Goal: Information Seeking & Learning: Learn about a topic

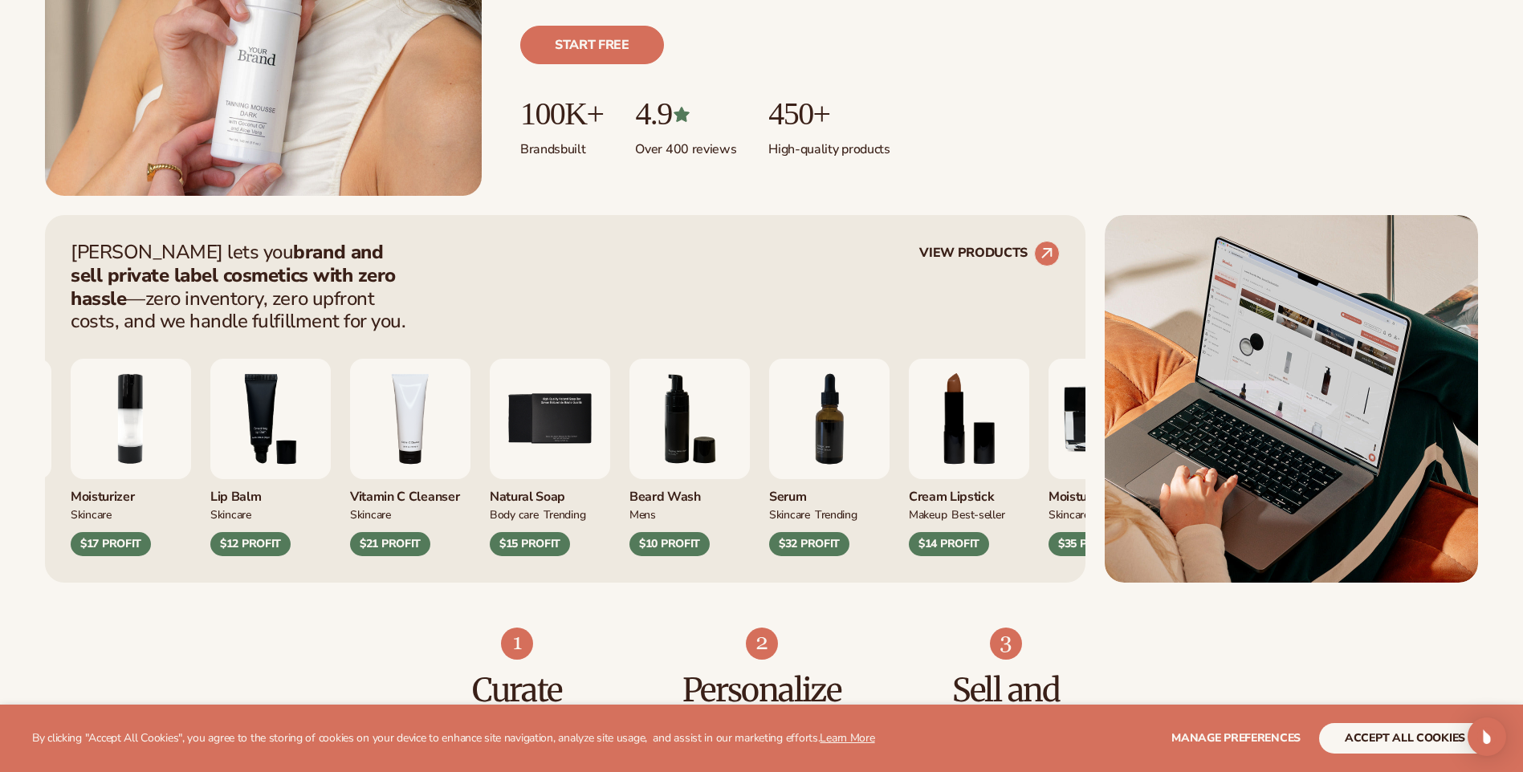
scroll to position [642, 0]
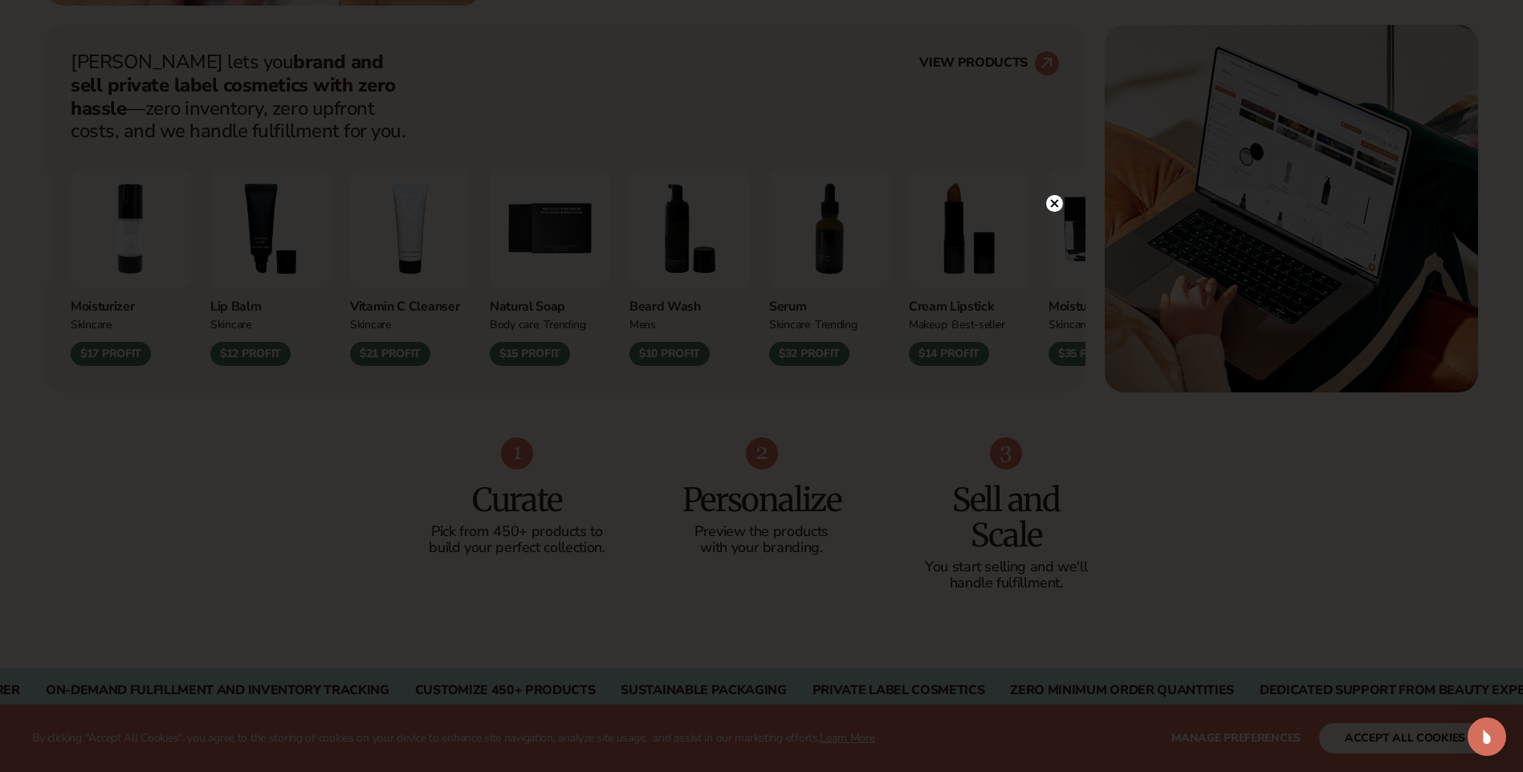
click at [1056, 206] on icon at bounding box center [1054, 203] width 8 height 8
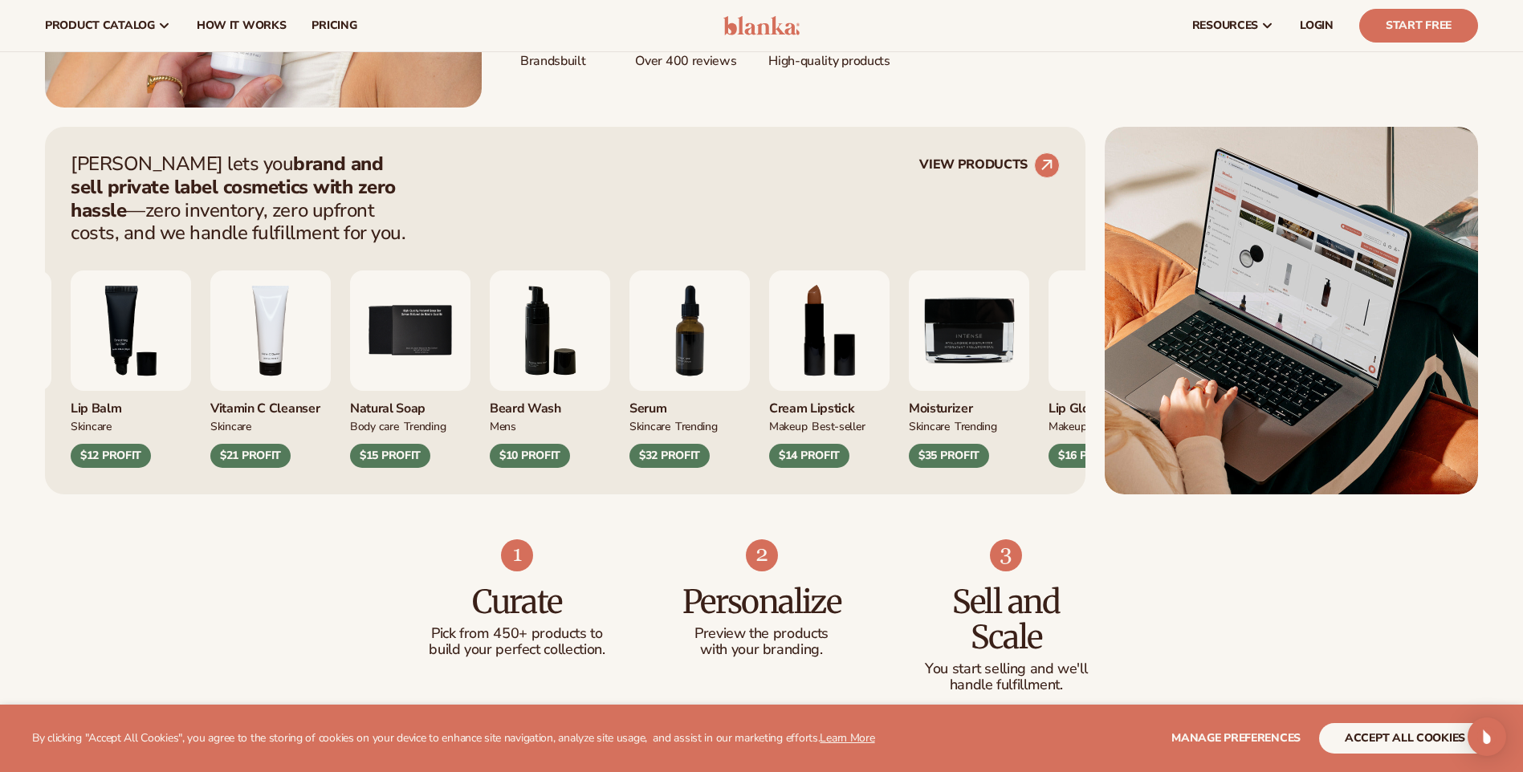
scroll to position [401, 0]
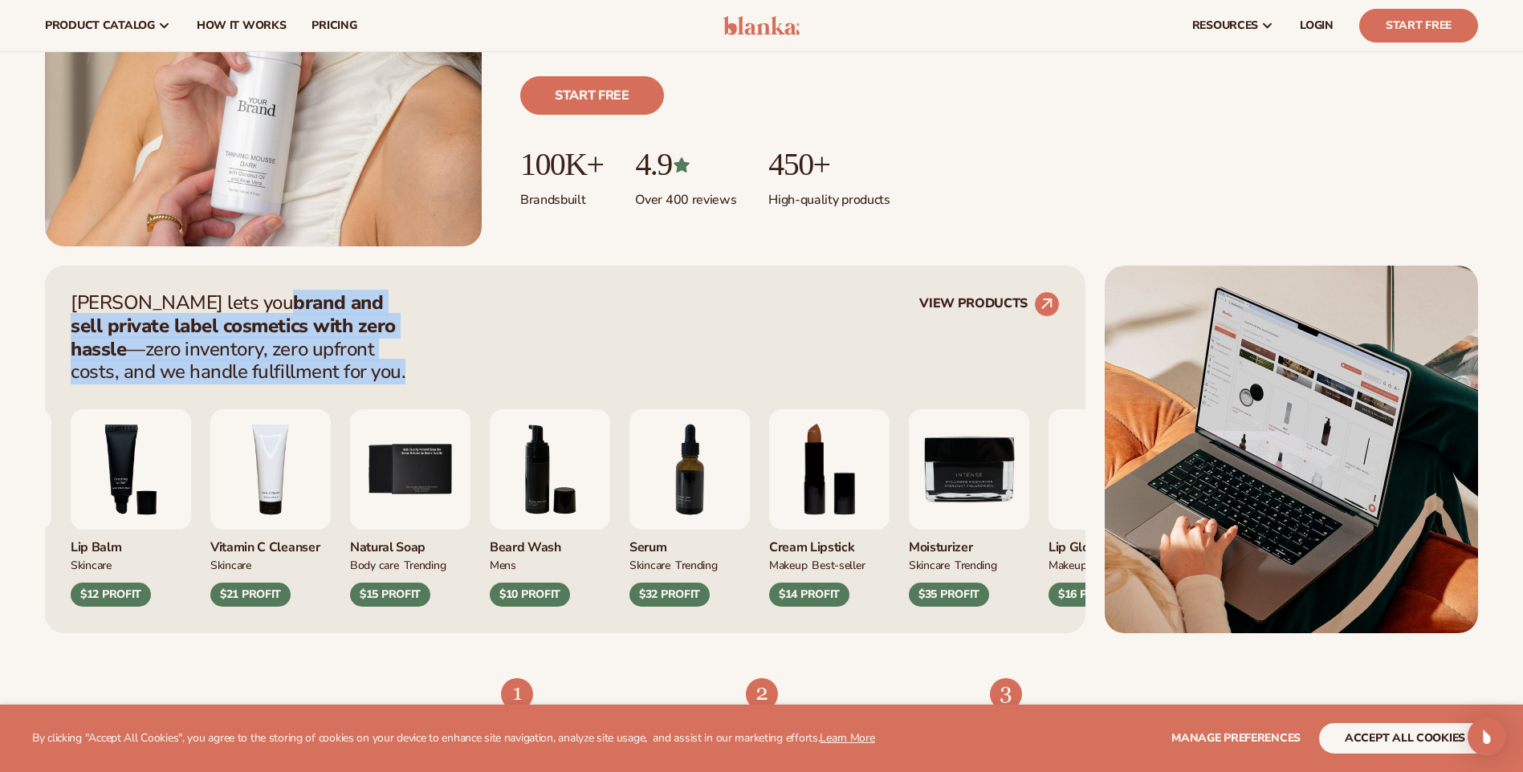
drag, startPoint x: 202, startPoint y: 308, endPoint x: 373, endPoint y: 369, distance: 182.3
click at [373, 369] on p "Blanka lets you brand and sell private label cosmetics with zero hassle —zero i…" at bounding box center [243, 337] width 345 height 92
drag, startPoint x: 373, startPoint y: 369, endPoint x: 373, endPoint y: 381, distance: 12.0
click at [373, 381] on p "Blanka lets you brand and sell private label cosmetics with zero hassle —zero i…" at bounding box center [243, 337] width 345 height 92
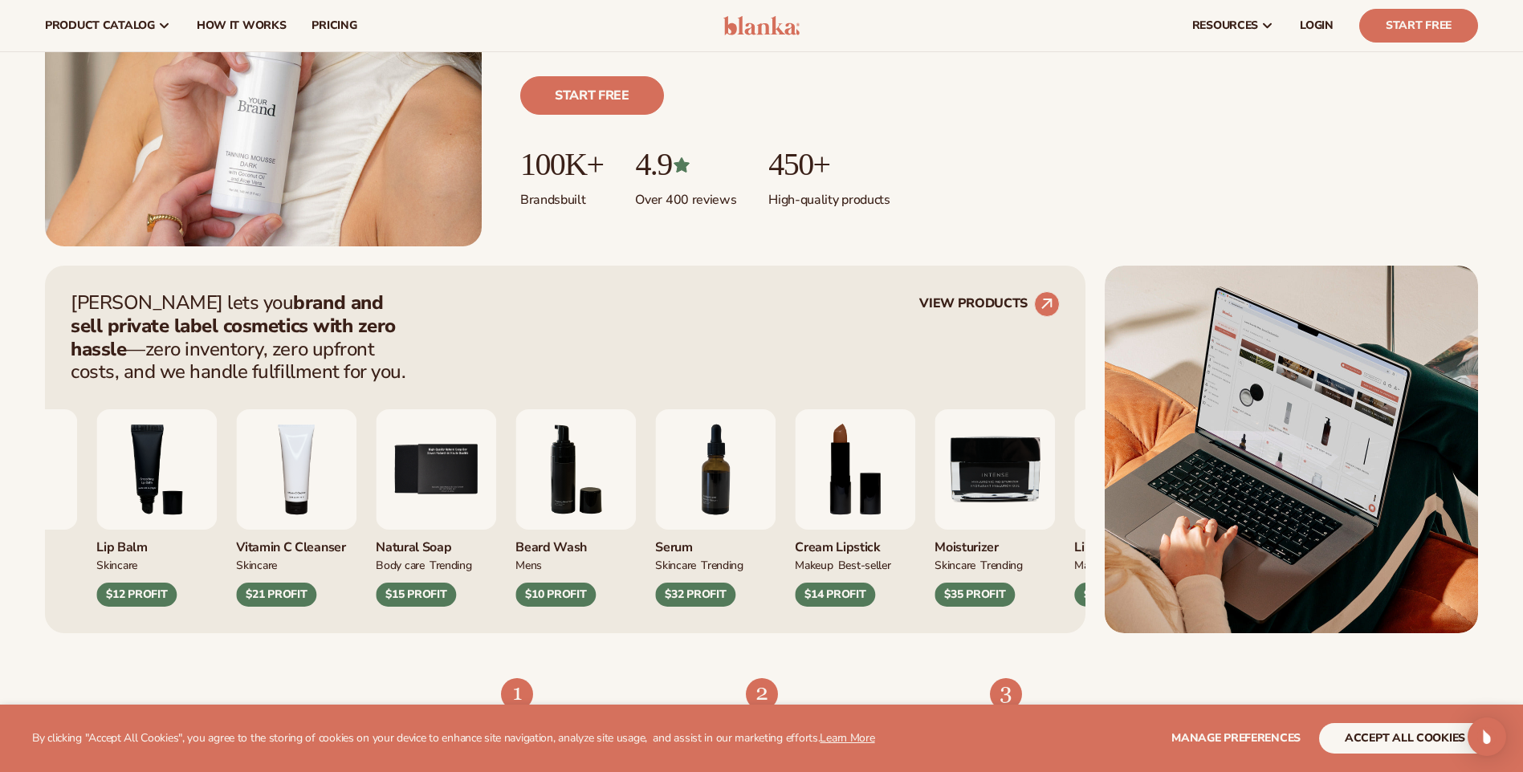
click at [459, 487] on img "5 / 9" at bounding box center [436, 469] width 120 height 120
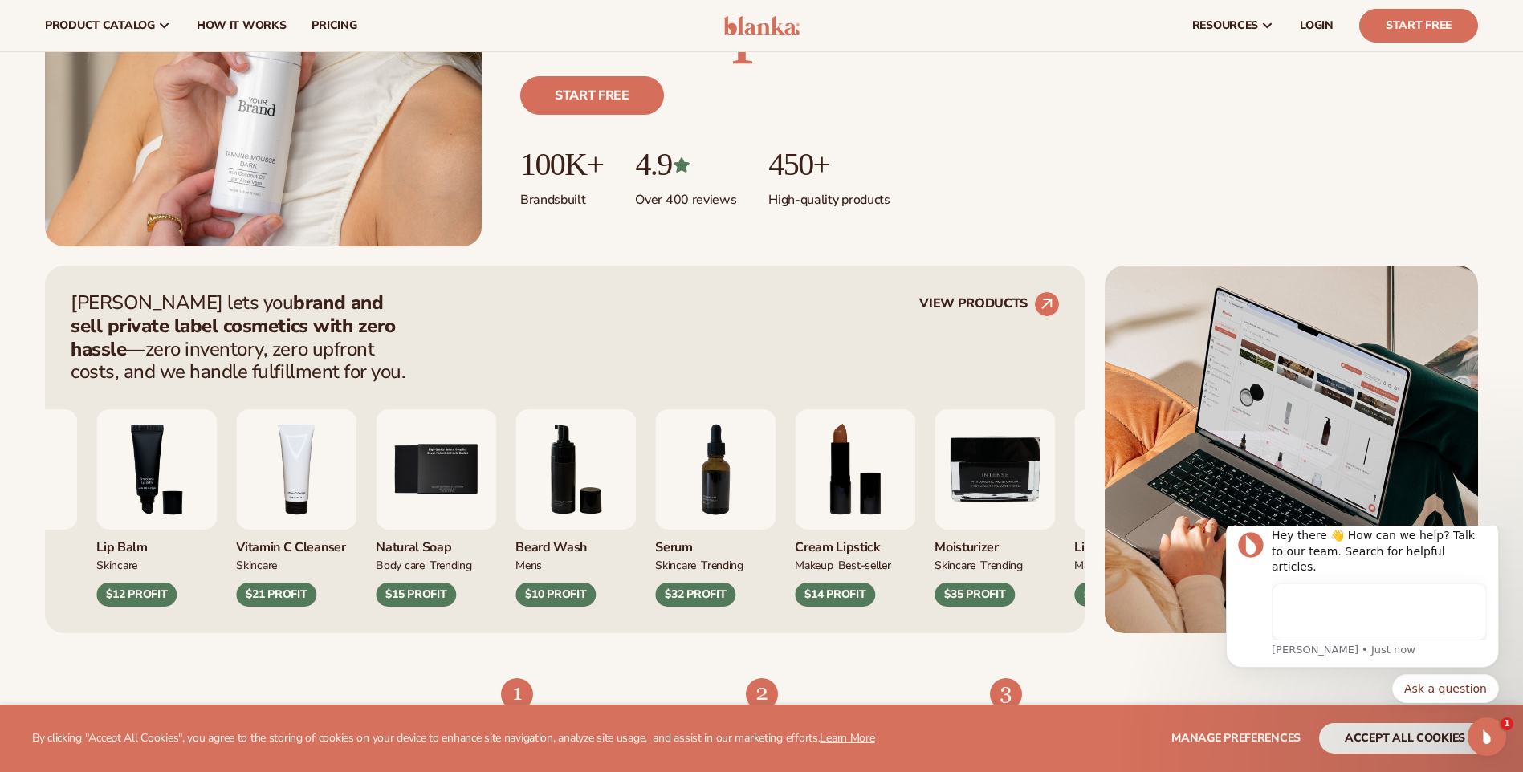
scroll to position [0, 0]
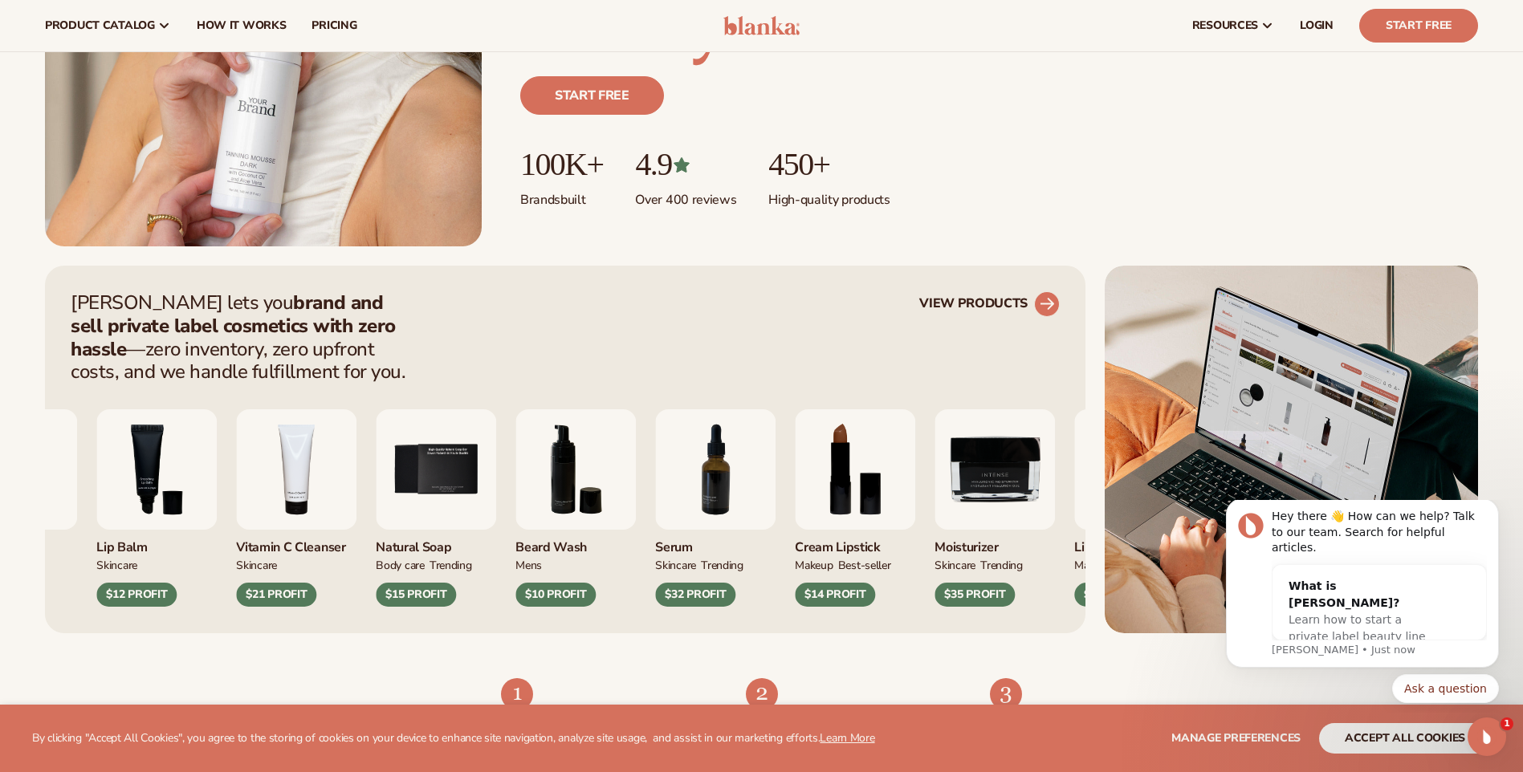
click at [1057, 303] on circle at bounding box center [1046, 304] width 35 height 35
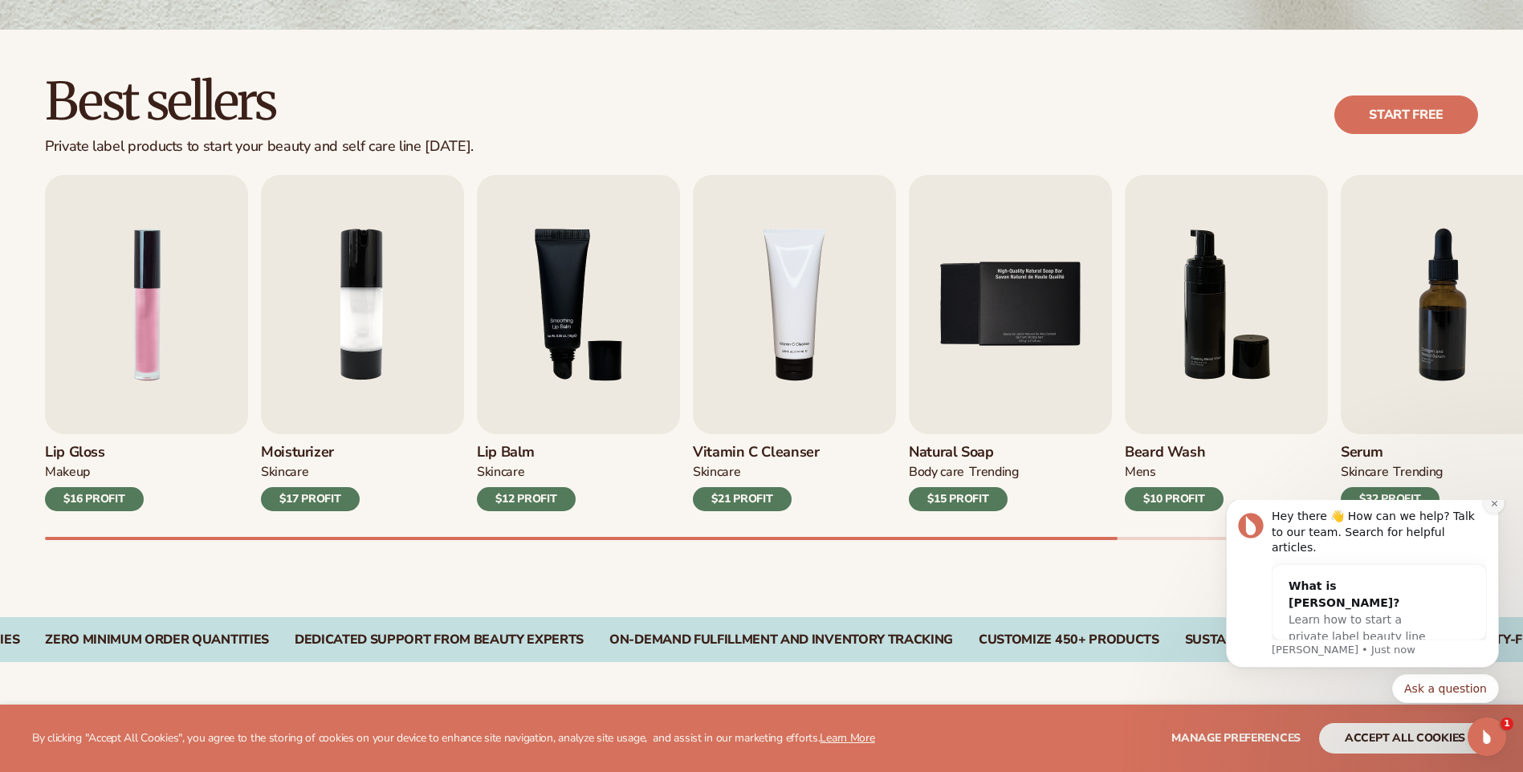
click at [1492, 508] on icon "Dismiss notification" at bounding box center [1494, 503] width 9 height 9
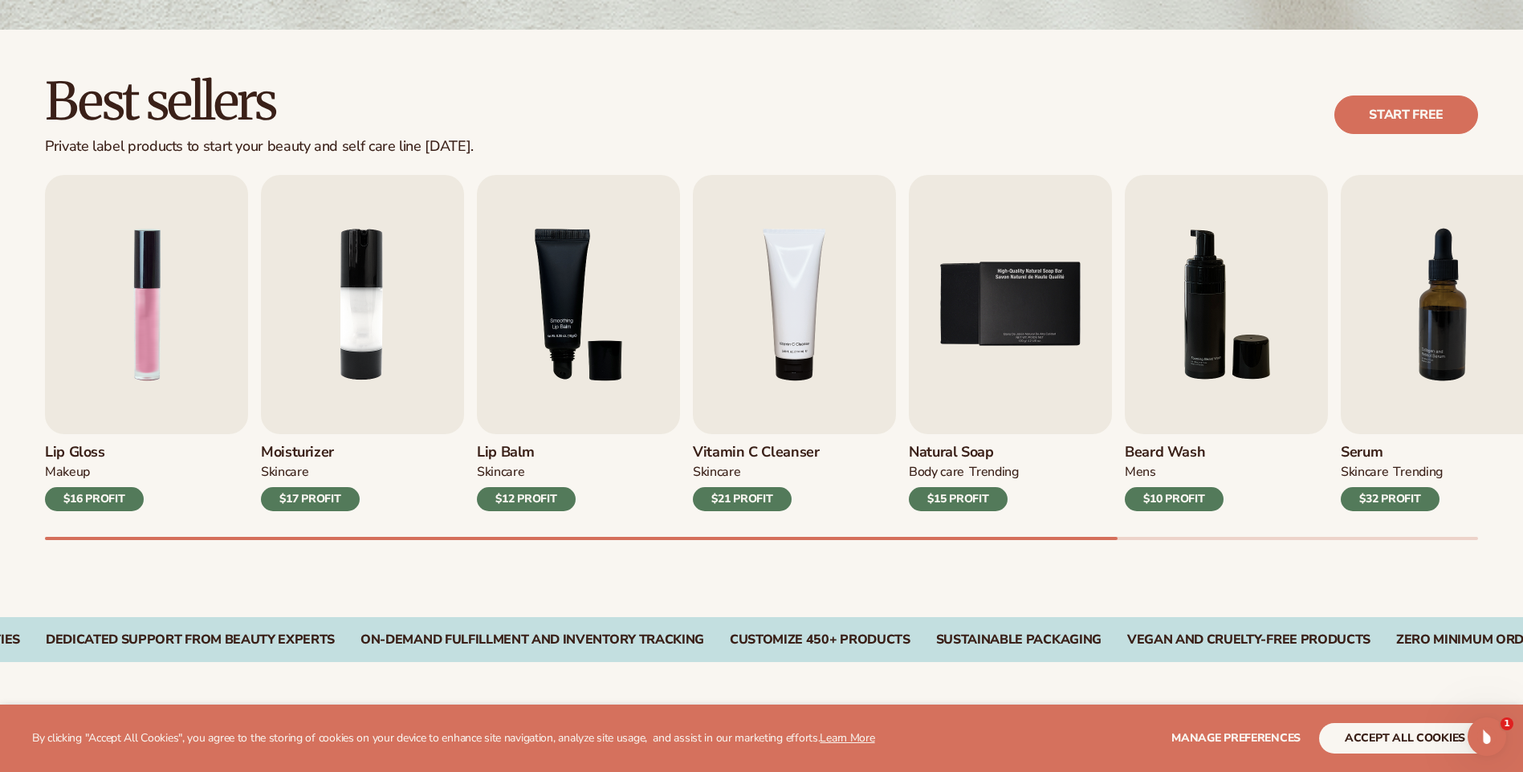
click at [710, 531] on div "Lip Gloss MAKEUP $16 PROFIT Moisturizer SKINCARE $17 PROFIT SKINCARE mens" at bounding box center [784, 357] width 1478 height 365
click at [381, 348] on img "2 / 9" at bounding box center [362, 304] width 203 height 259
click at [356, 320] on img "2 / 9" at bounding box center [362, 304] width 203 height 259
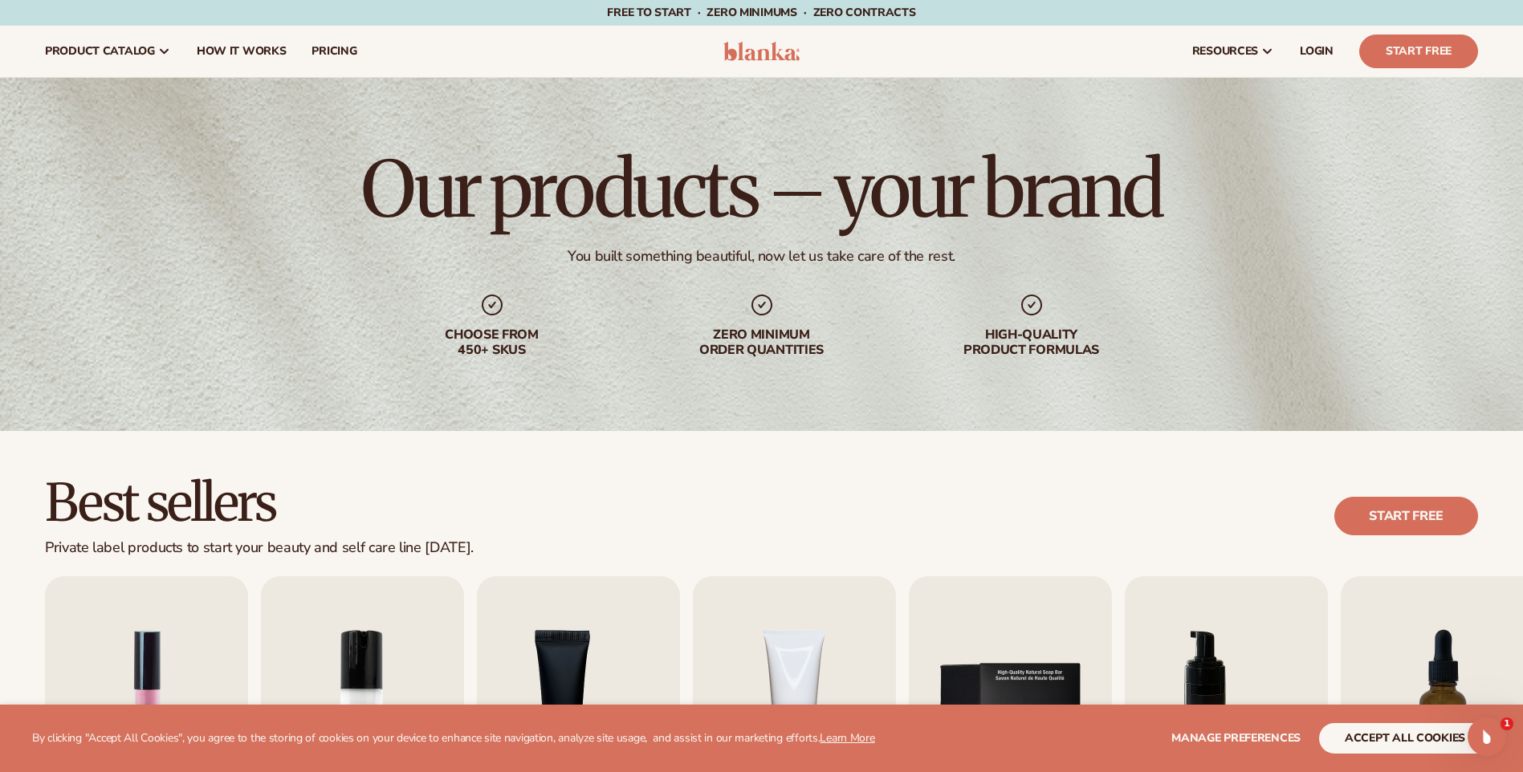
drag, startPoint x: 626, startPoint y: 470, endPoint x: 512, endPoint y: 482, distance: 114.7
click at [512, 482] on div "Best sellers Private label products to start your beauty and self care line tod…" at bounding box center [761, 725] width 1523 height 588
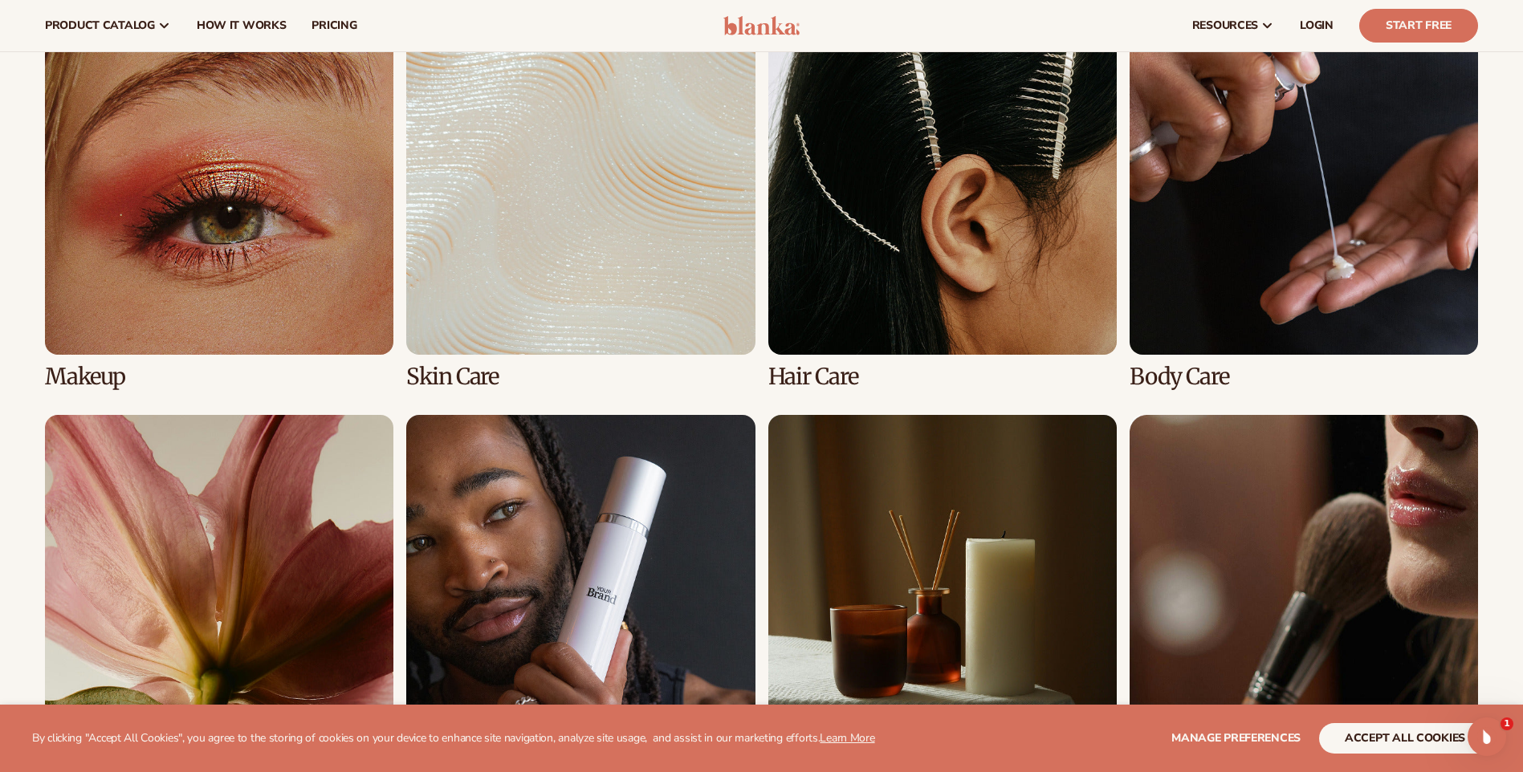
scroll to position [1200, 0]
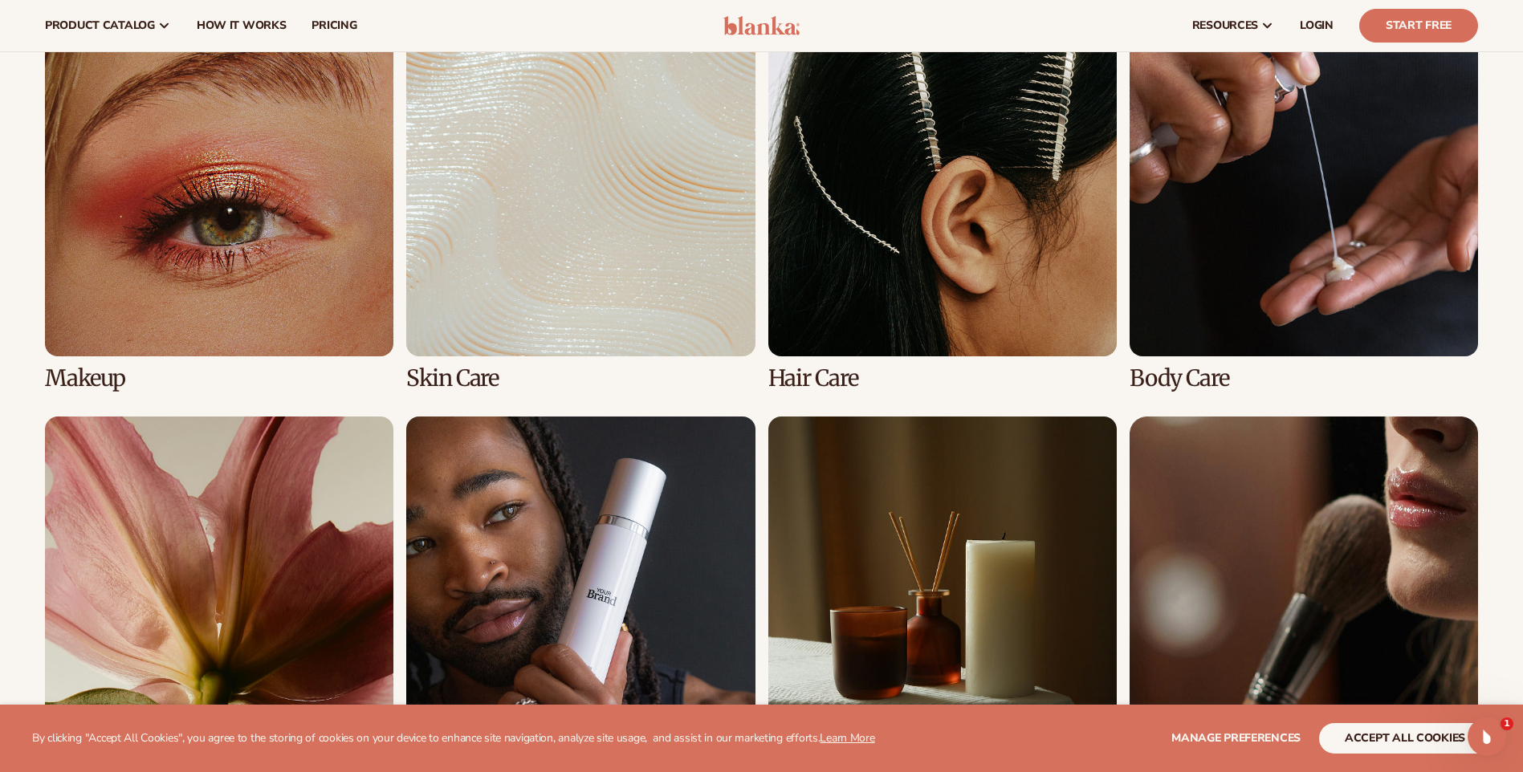
click at [992, 266] on link "3 / 8" at bounding box center [942, 199] width 348 height 383
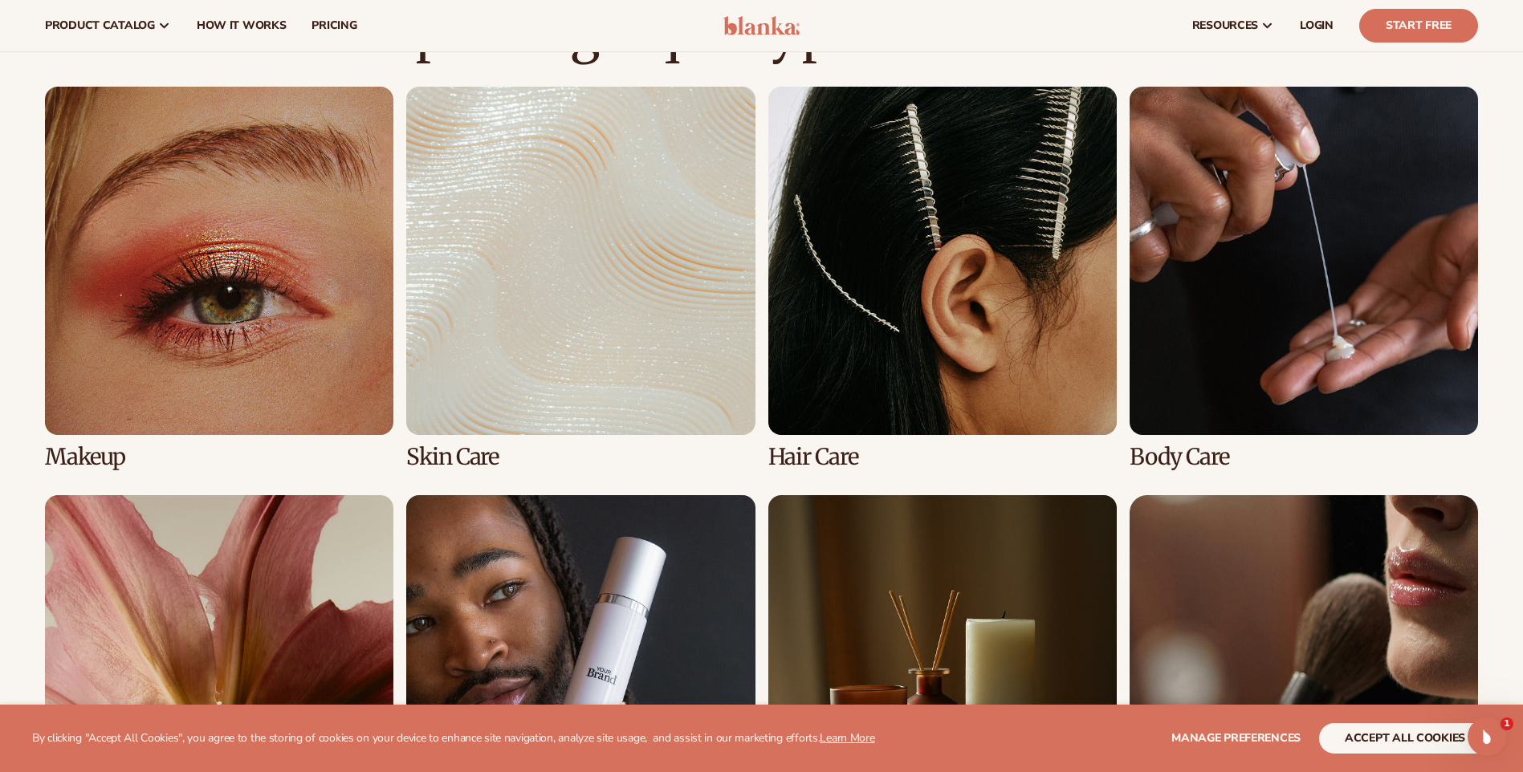
scroll to position [959, 0]
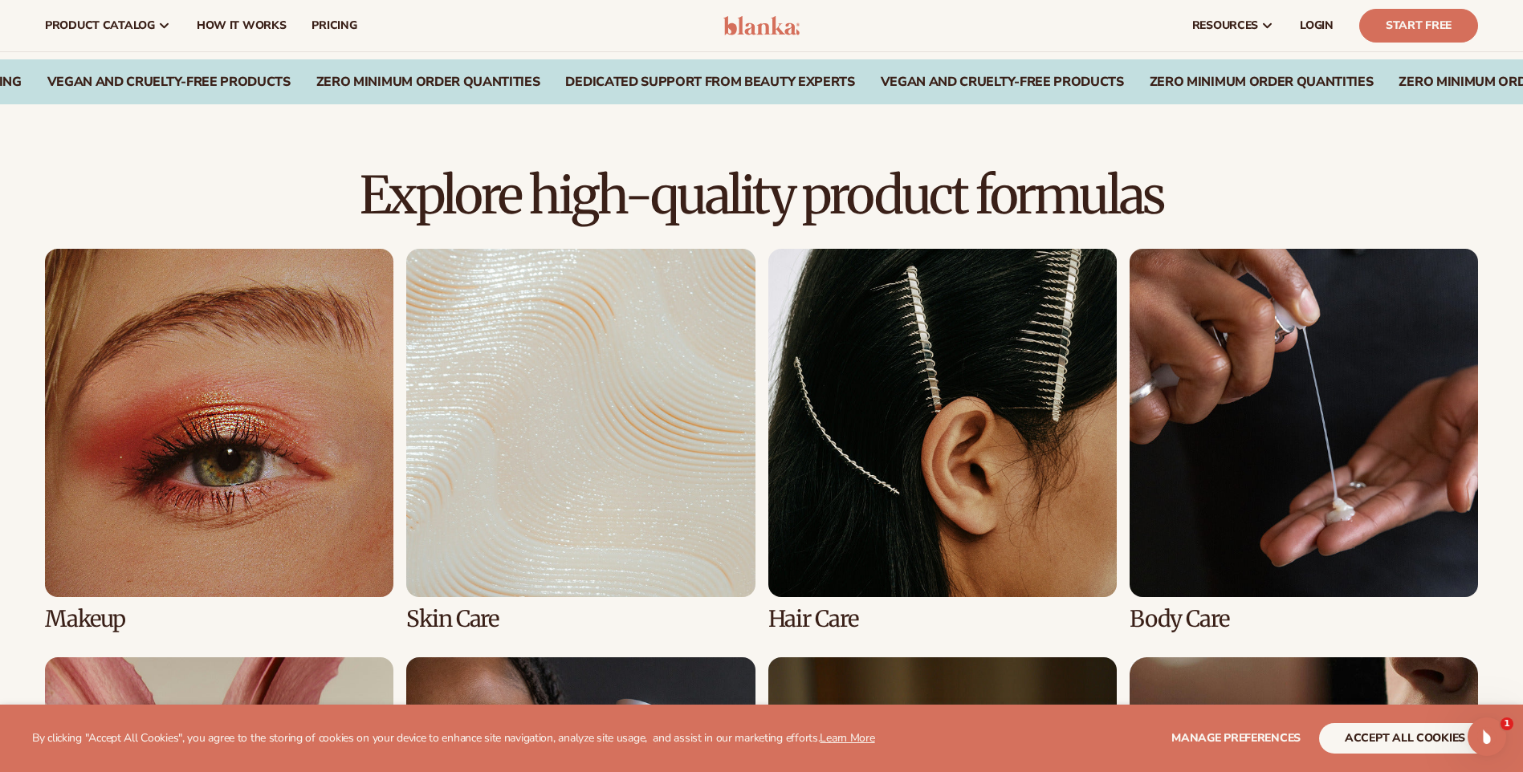
click at [941, 382] on link "3 / 8" at bounding box center [942, 440] width 348 height 383
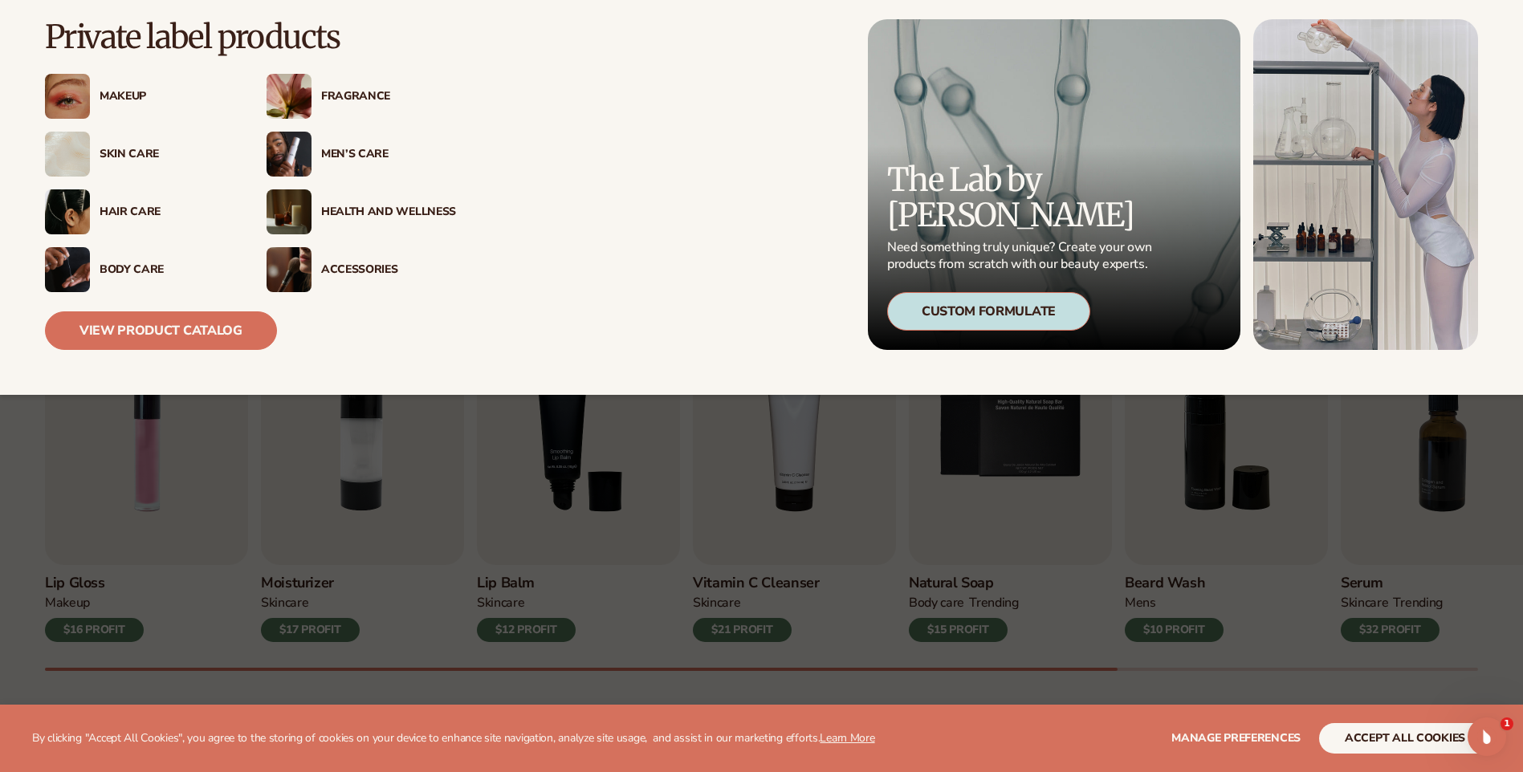
scroll to position [562, 0]
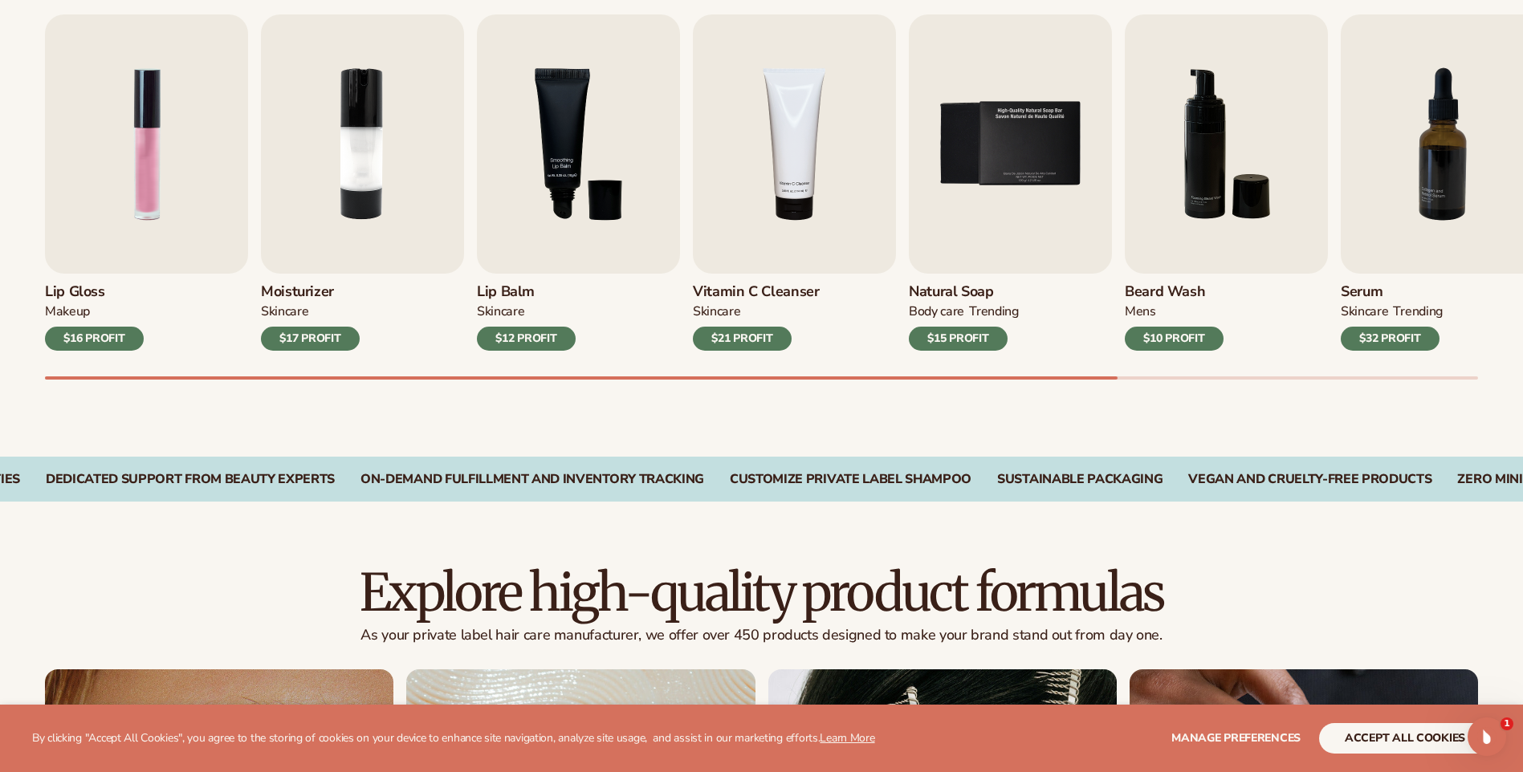
drag, startPoint x: 1102, startPoint y: 381, endPoint x: 1144, endPoint y: 383, distance: 41.8
click at [1143, 383] on div "Best sellers Private label beauty and hair products to start your beauty and se…" at bounding box center [761, 163] width 1523 height 588
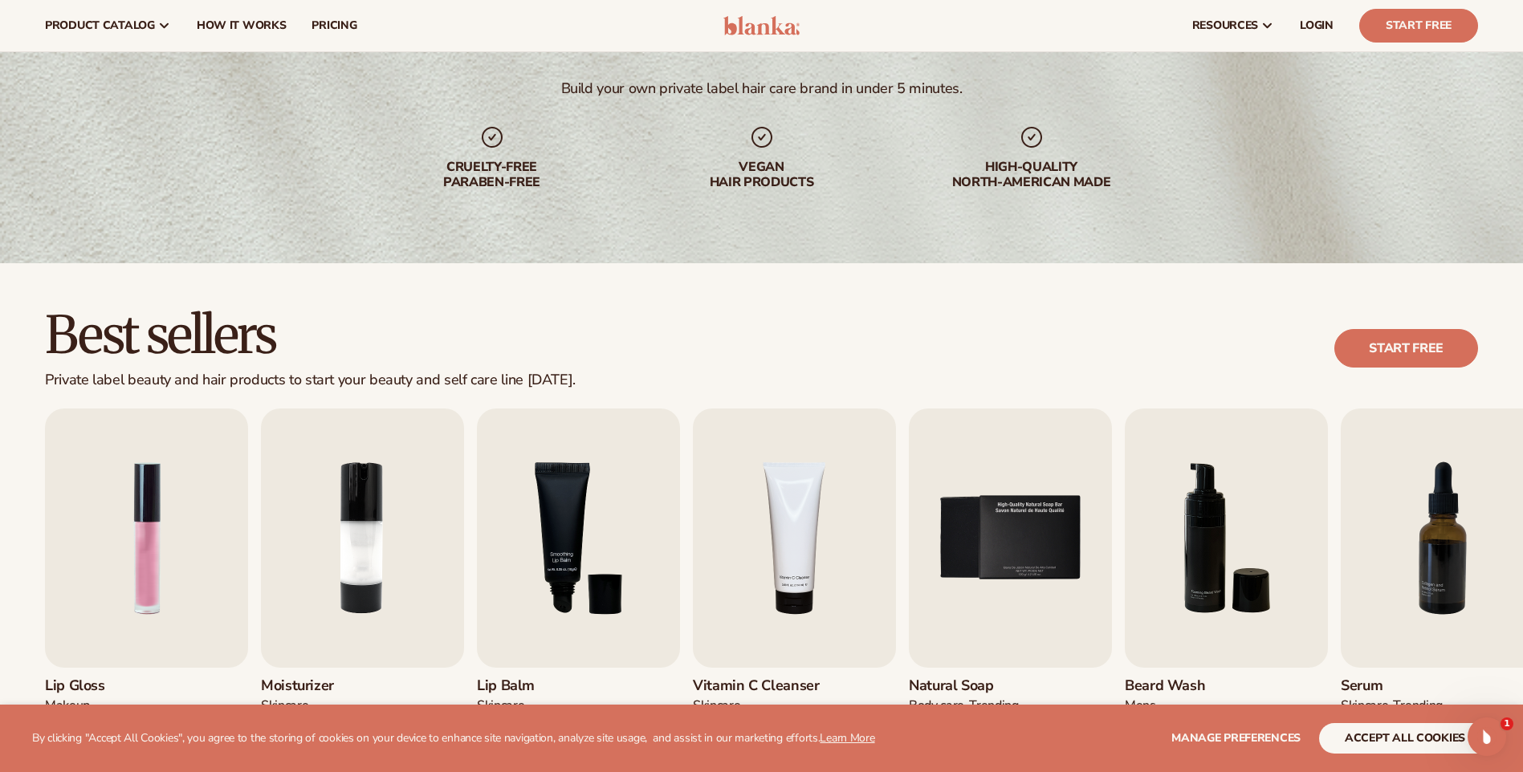
scroll to position [161, 0]
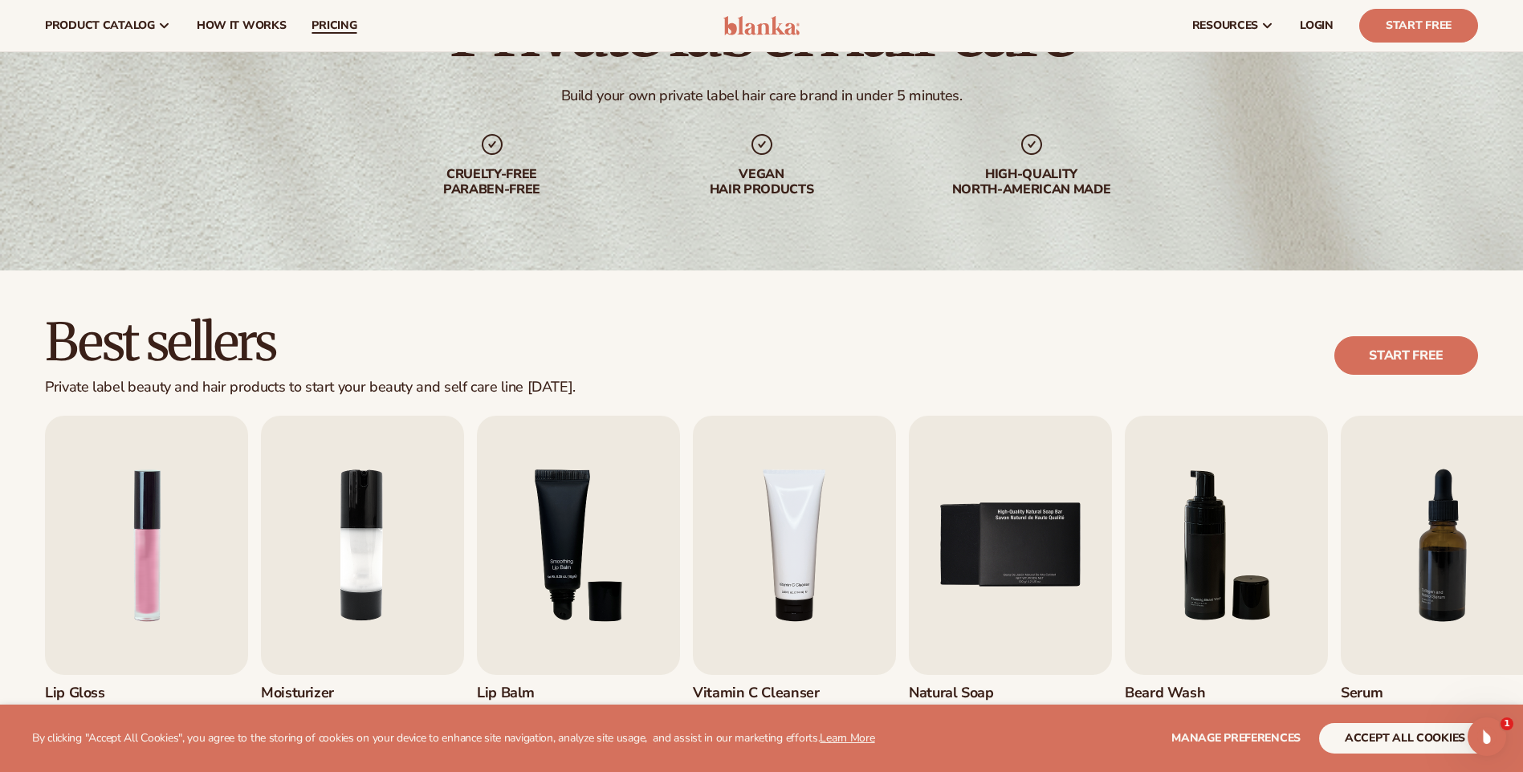
click at [341, 26] on span "pricing" at bounding box center [333, 25] width 45 height 13
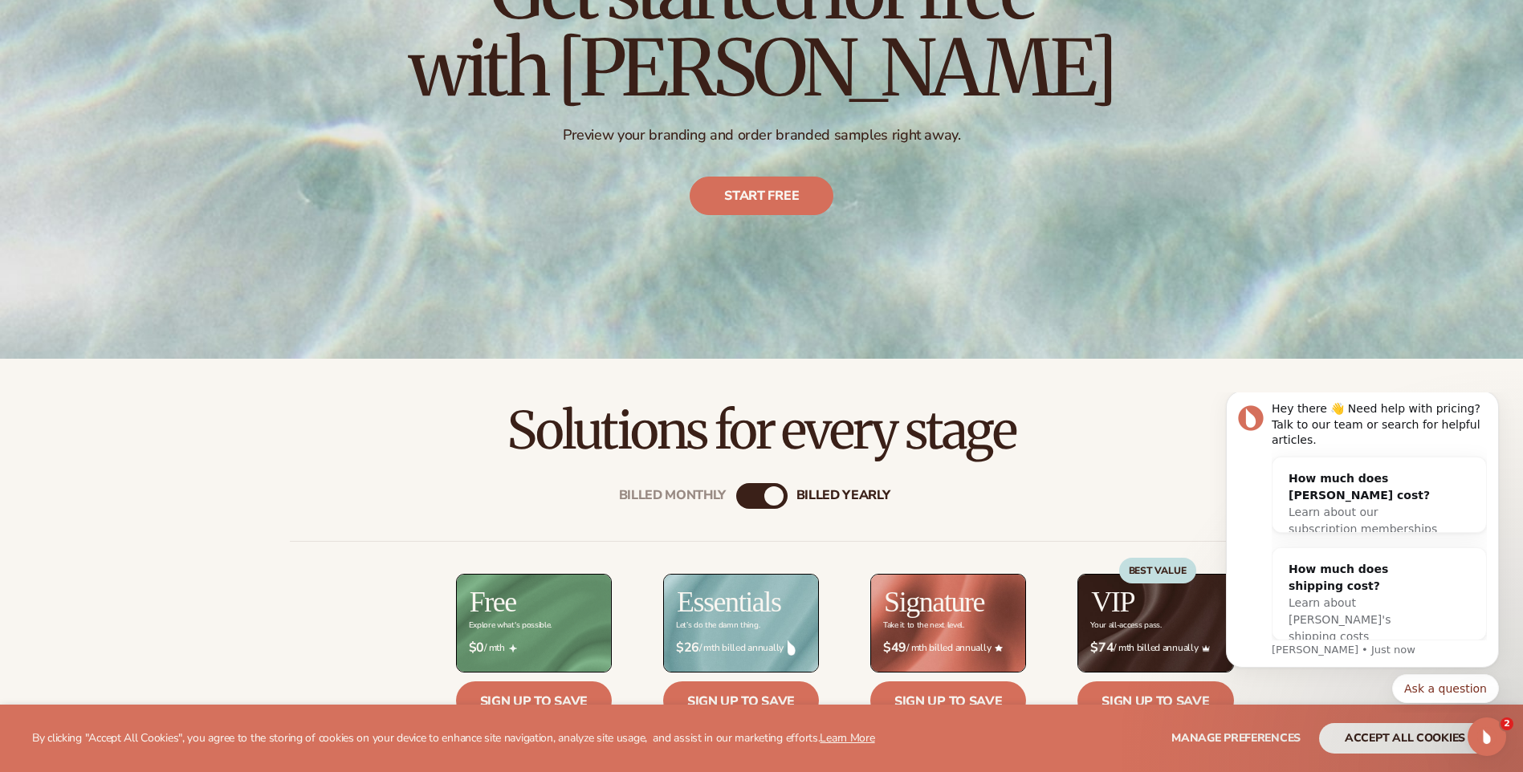
scroll to position [482, 0]
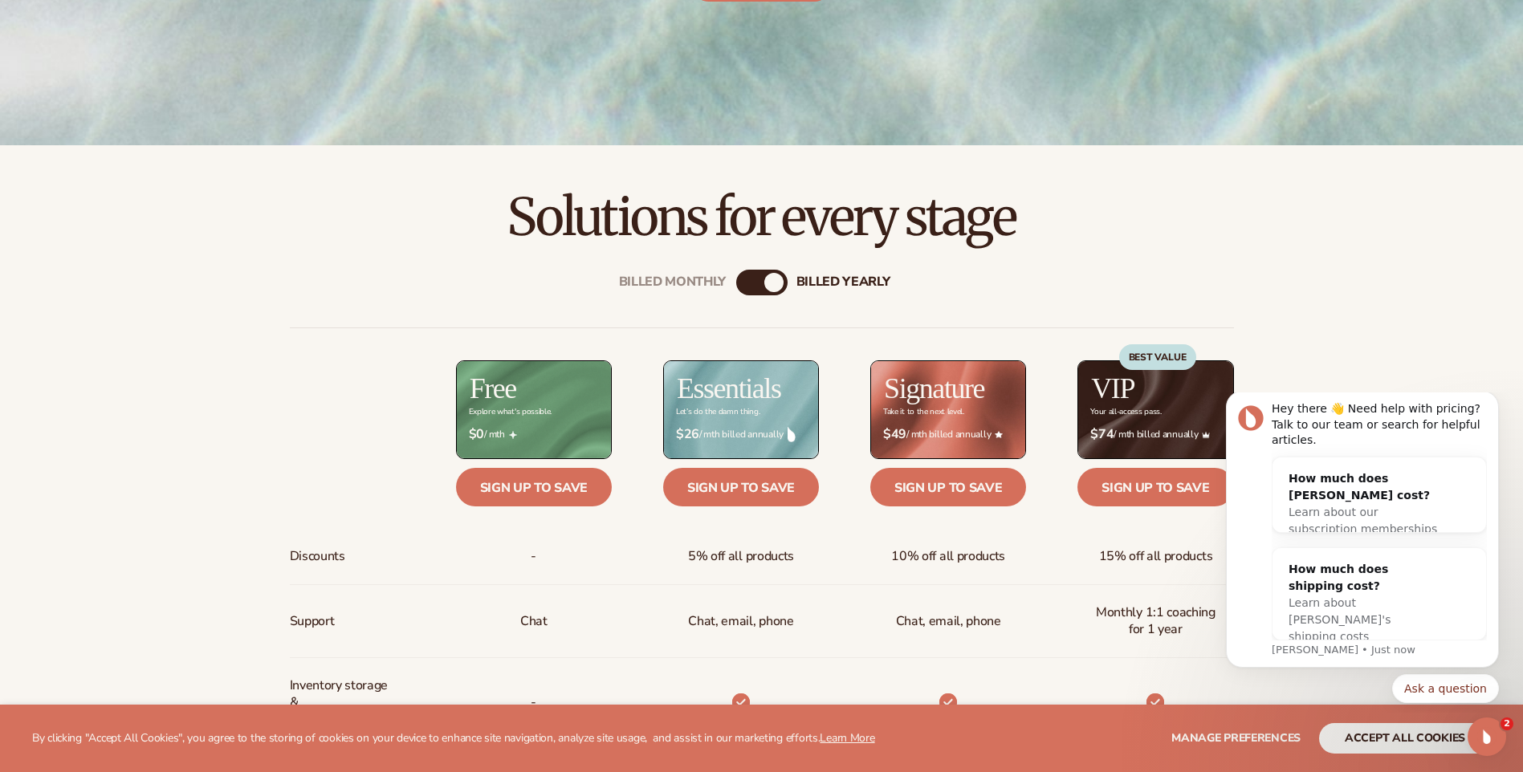
click at [773, 280] on div "billed Yearly" at bounding box center [773, 282] width 19 height 19
click at [775, 282] on div "billed Yearly" at bounding box center [773, 282] width 19 height 19
click at [739, 283] on div "Billed Monthly" at bounding box center [745, 282] width 19 height 19
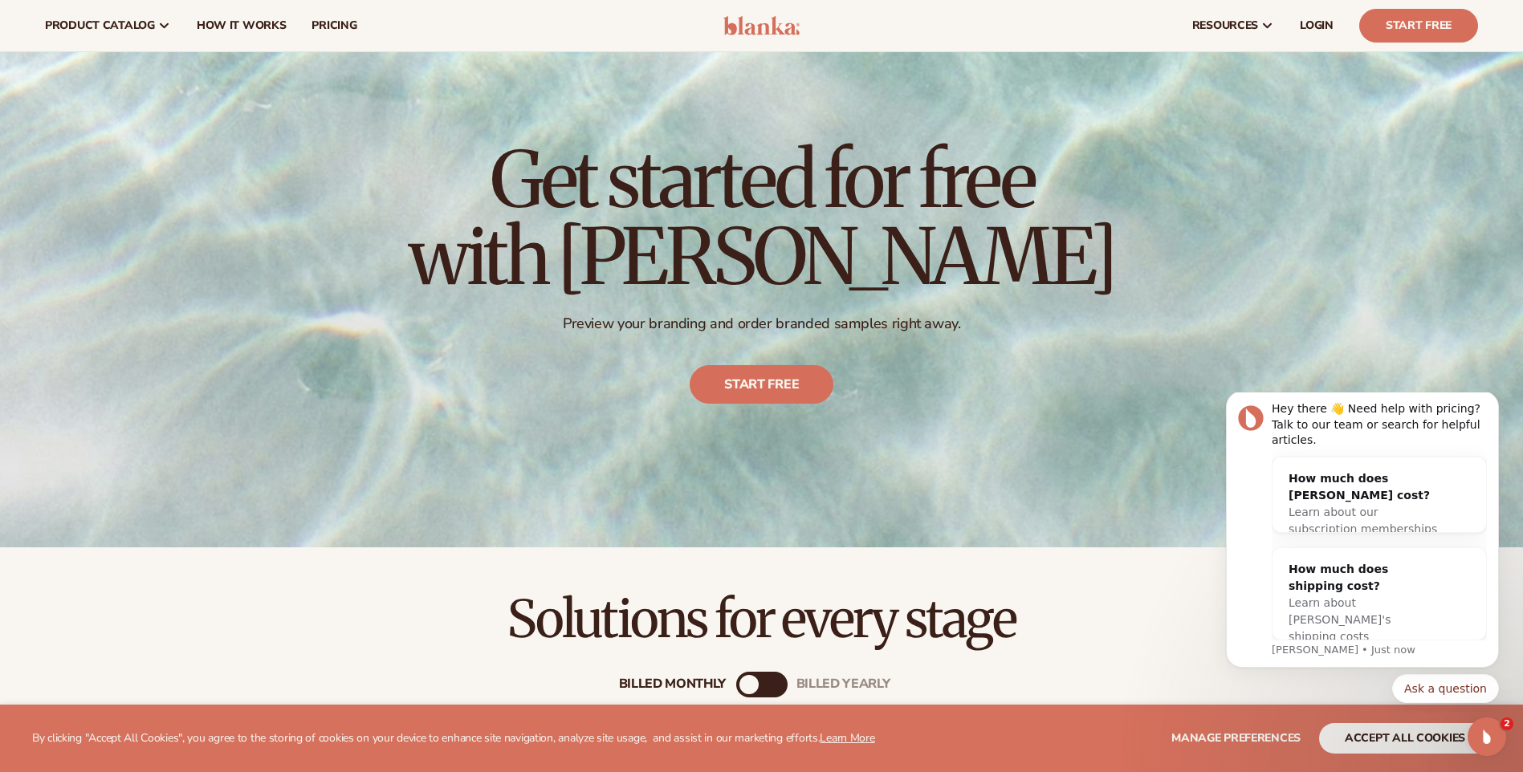
scroll to position [0, 0]
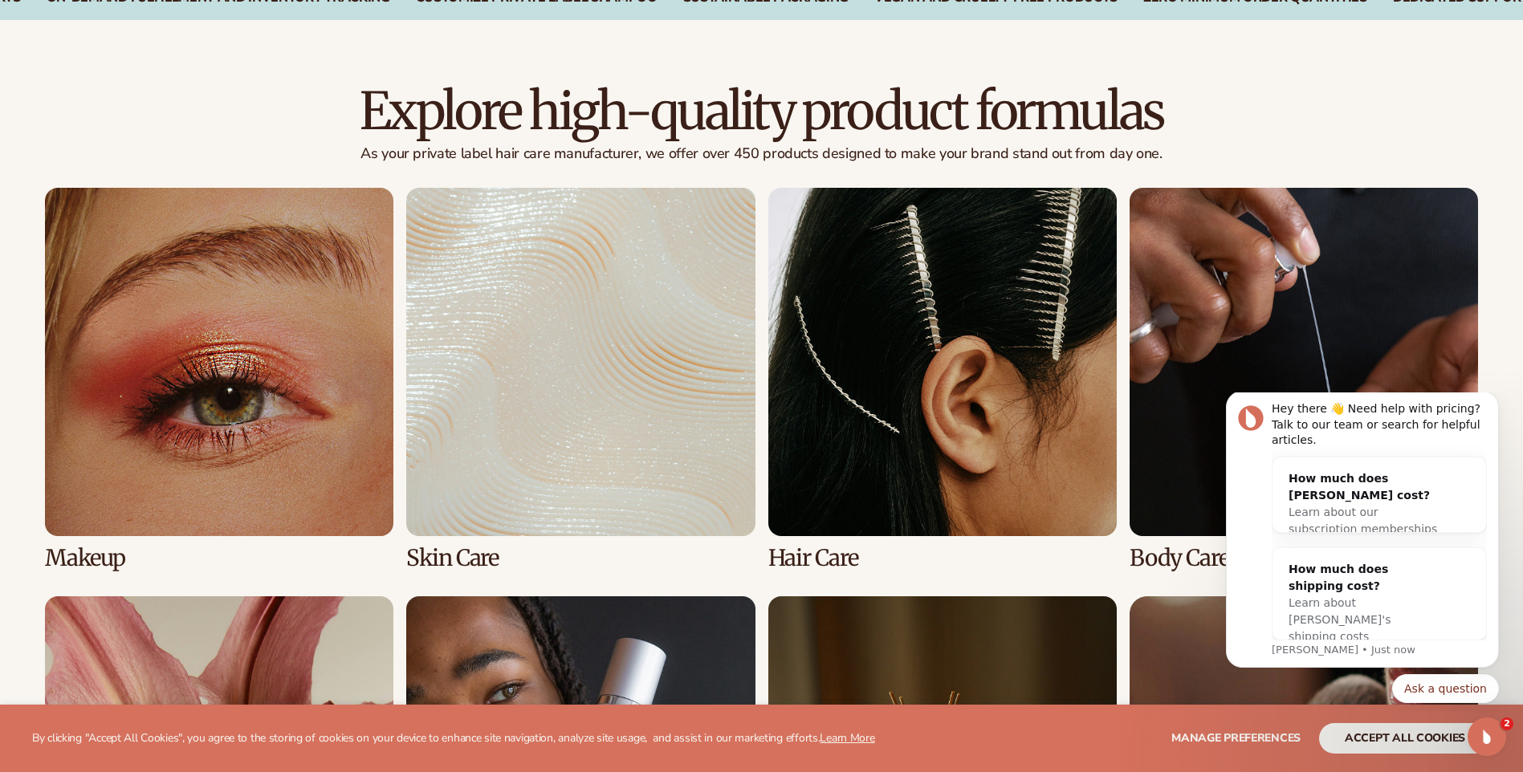
scroll to position [1445, 0]
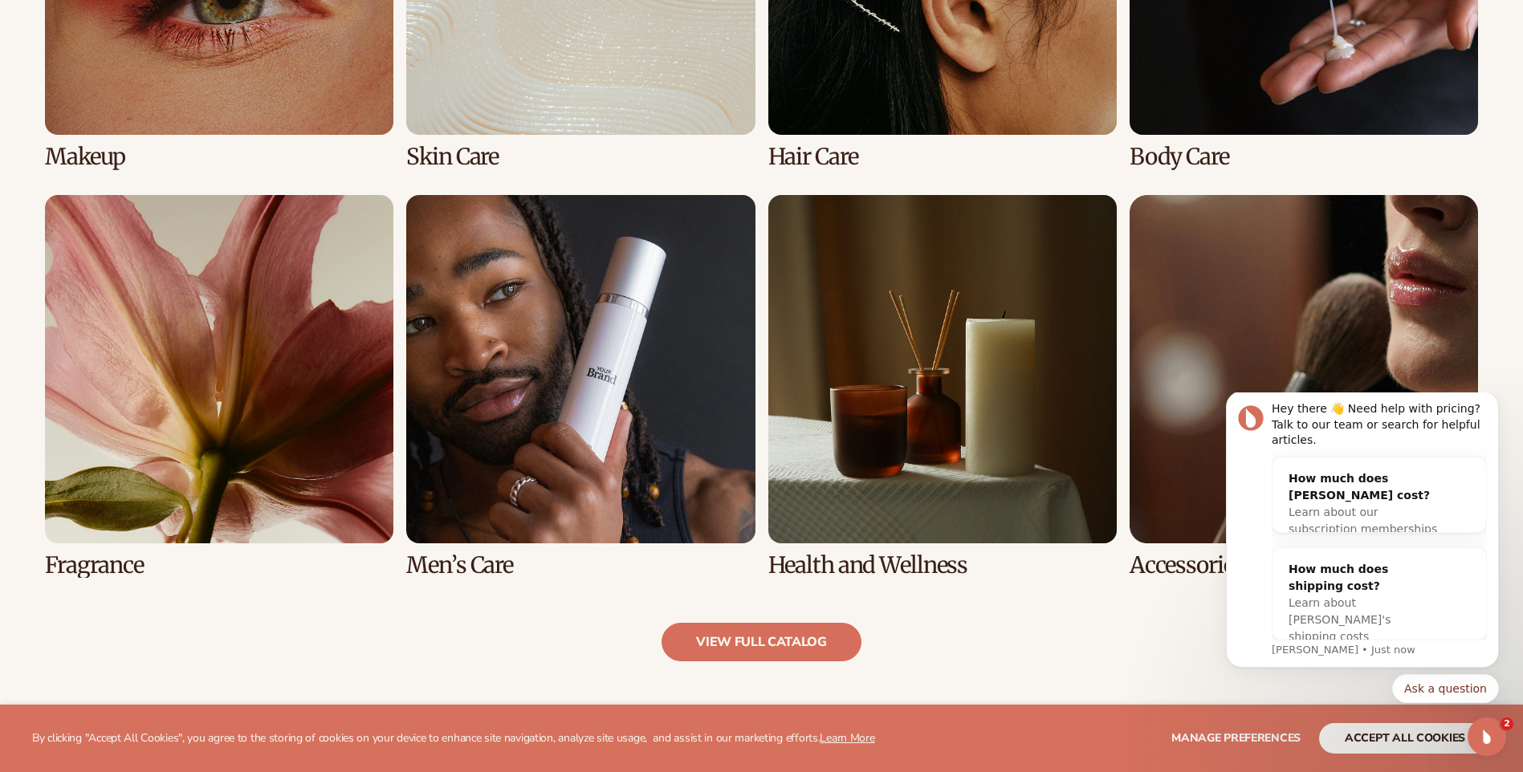
click at [873, 416] on link "7 / 8" at bounding box center [942, 386] width 348 height 383
click at [955, 318] on link "7 / 8" at bounding box center [942, 386] width 348 height 383
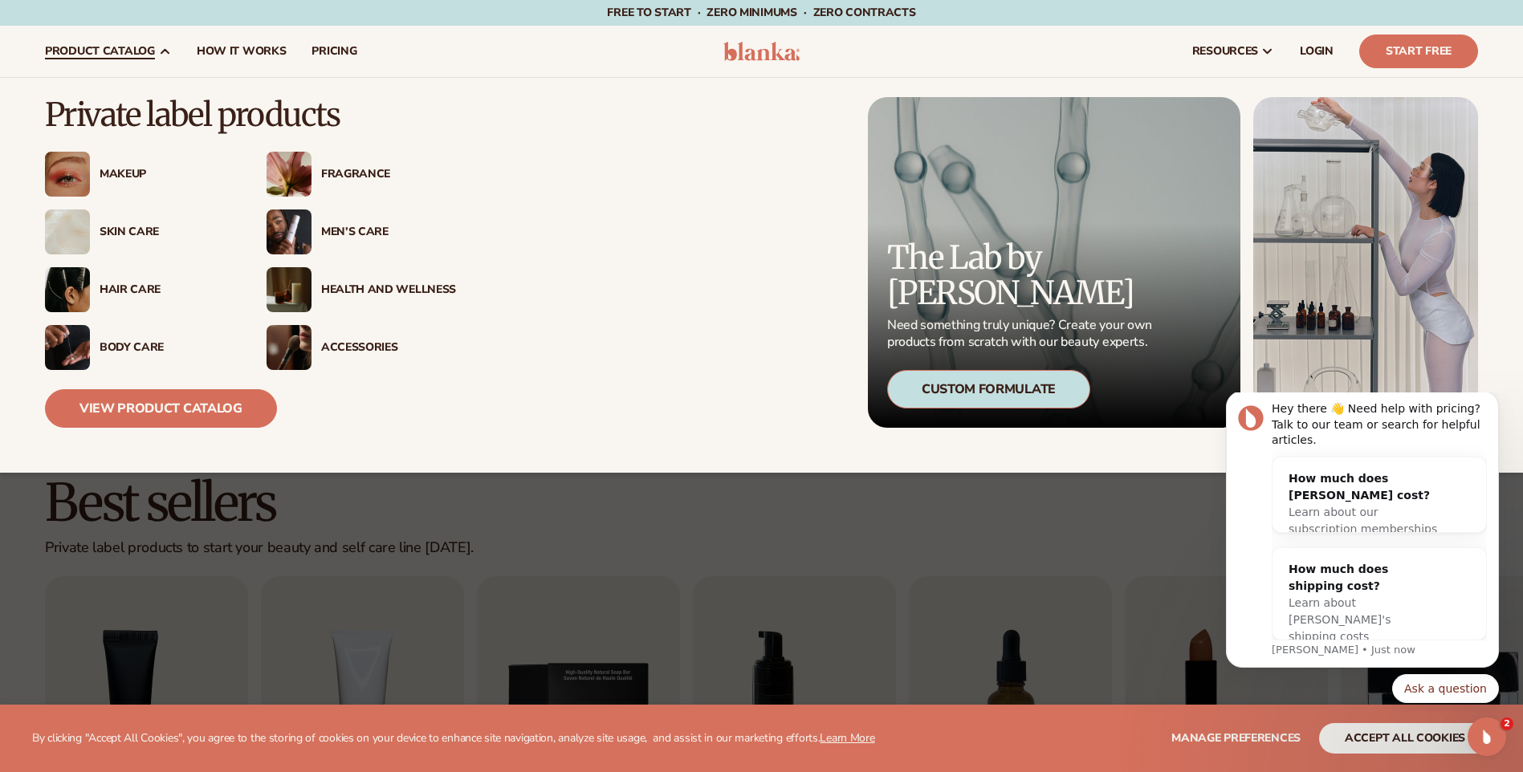
click at [342, 226] on div "Men’s Care" at bounding box center [388, 233] width 135 height 14
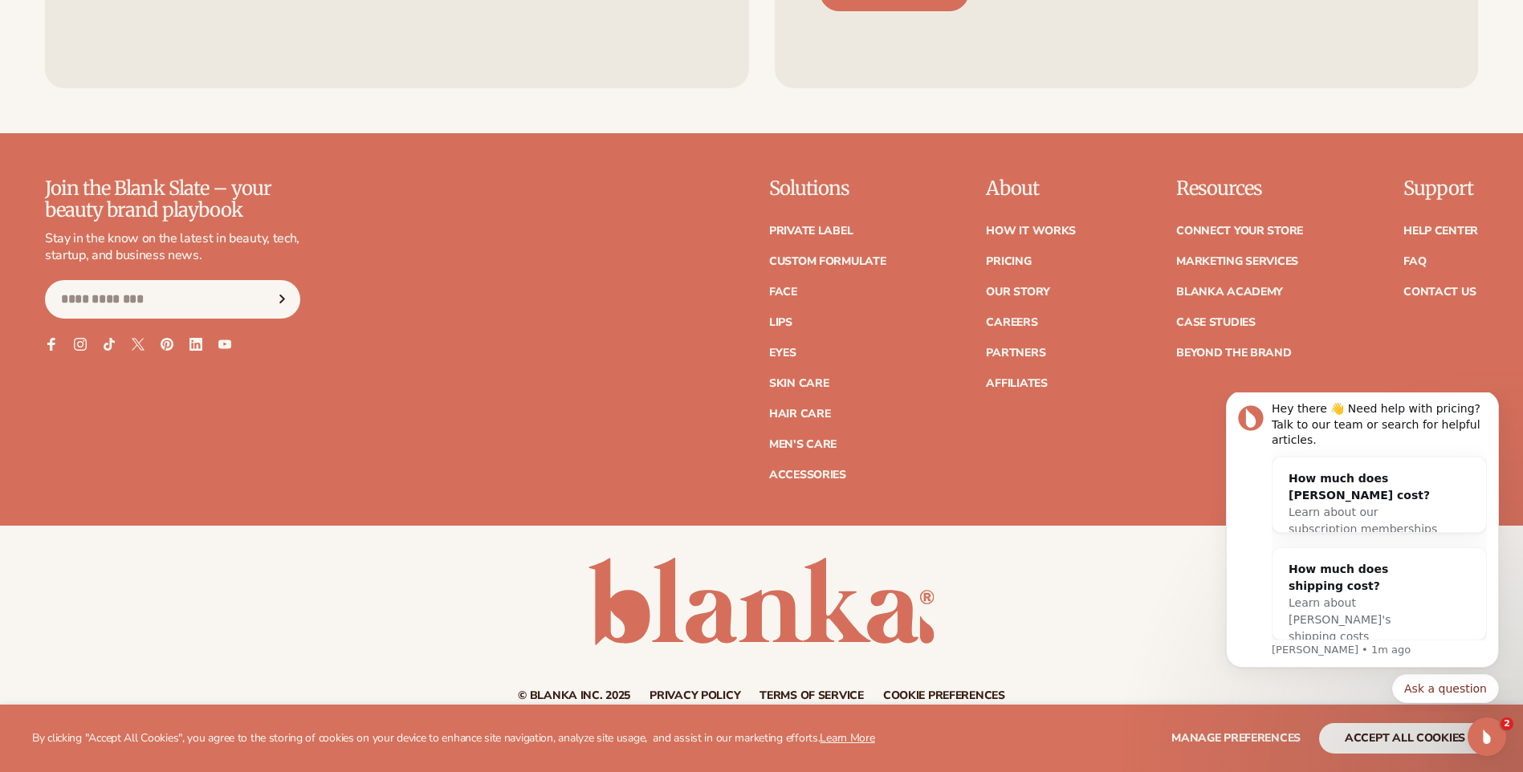
scroll to position [3127, 0]
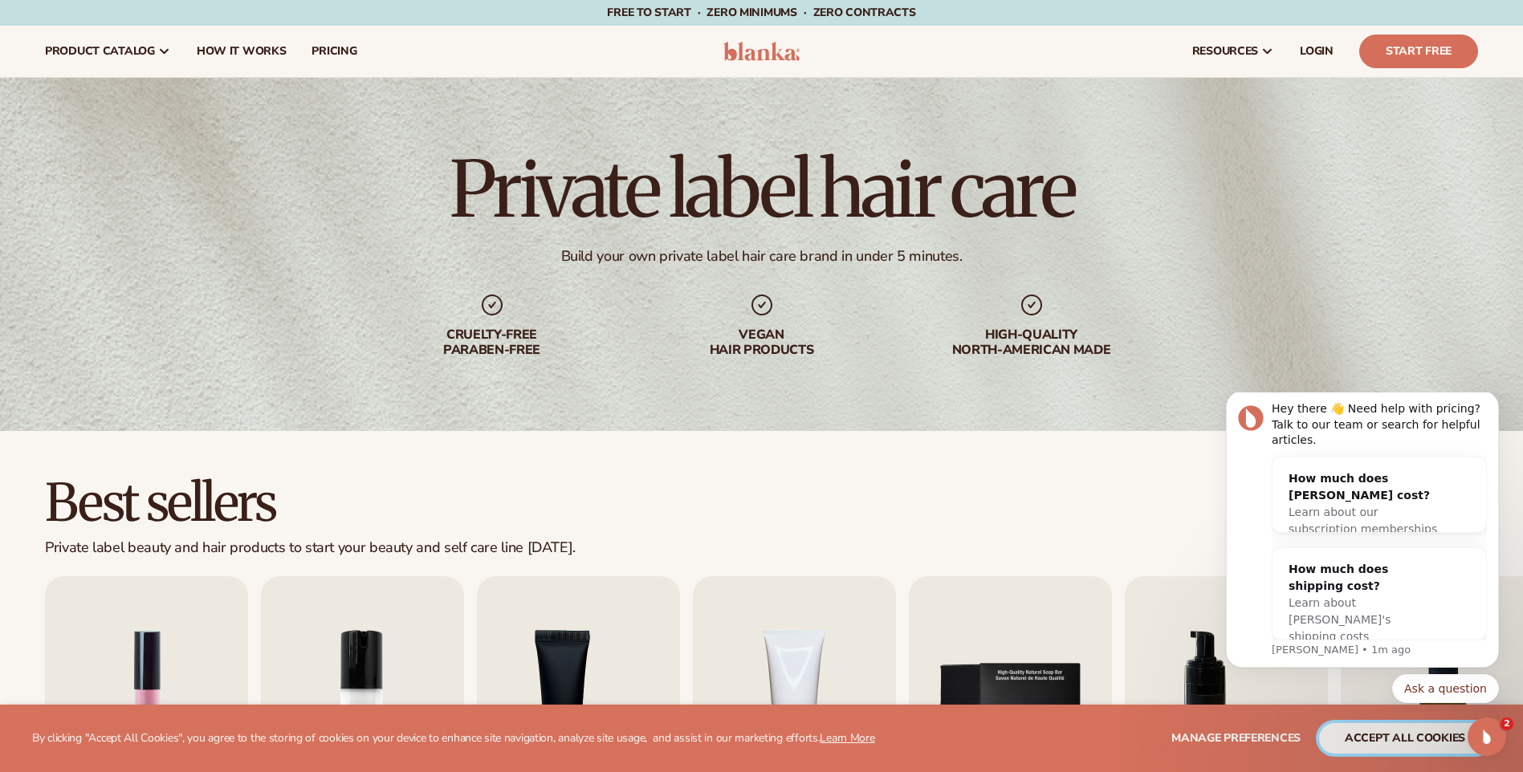
click at [1407, 732] on button "accept all cookies" at bounding box center [1405, 738] width 172 height 31
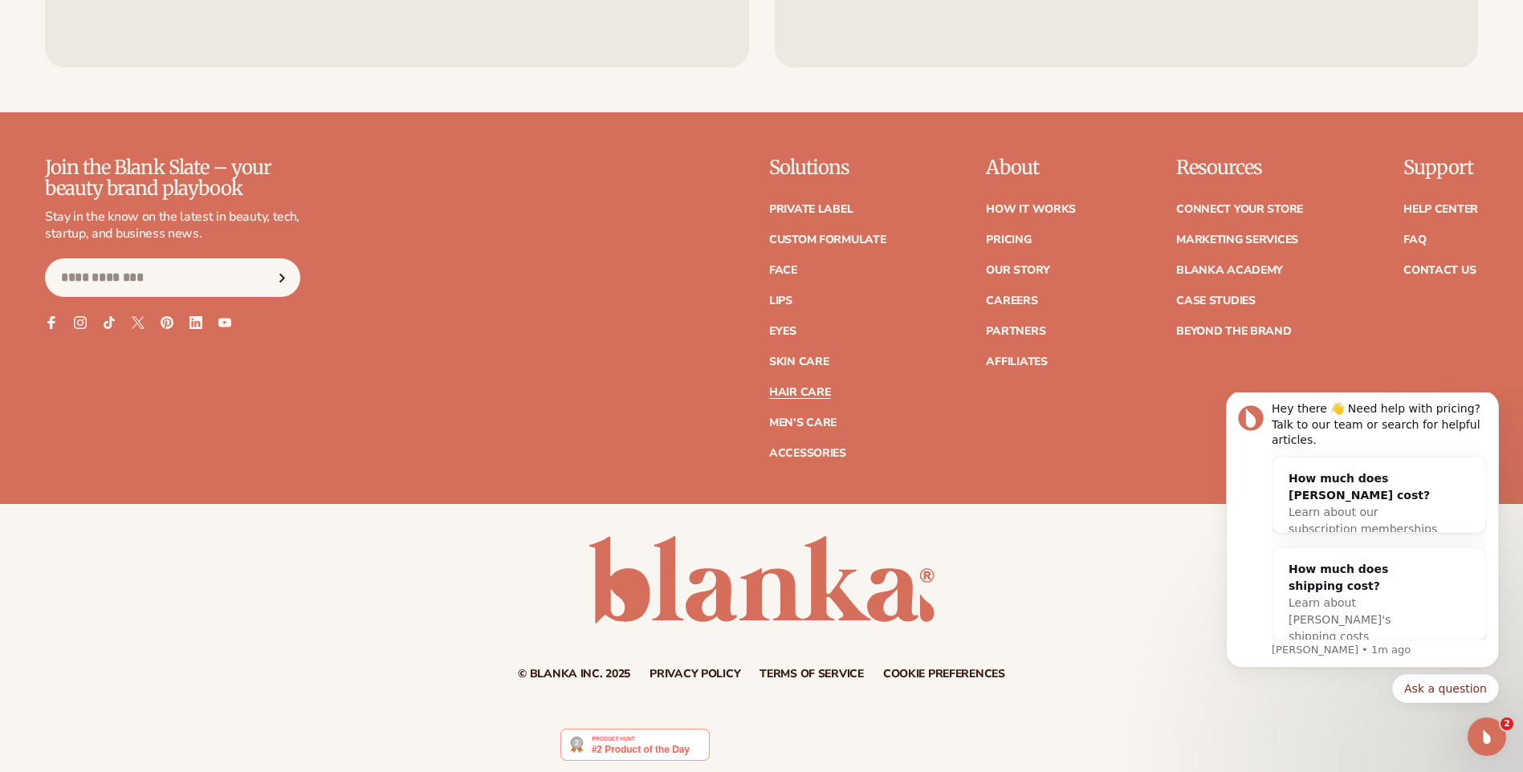
scroll to position [3419, 0]
